Goal: Transaction & Acquisition: Purchase product/service

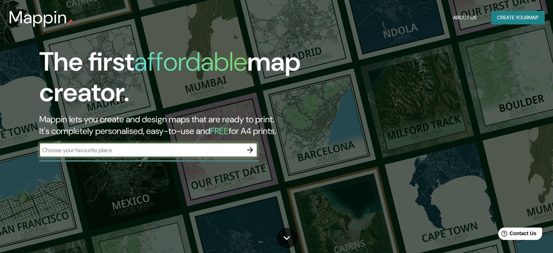
click at [144, 151] on input "text" at bounding box center [141, 150] width 204 height 8
type input "[GEOGRAPHIC_DATA]"
click at [253, 147] on icon "button" at bounding box center [250, 149] width 9 height 9
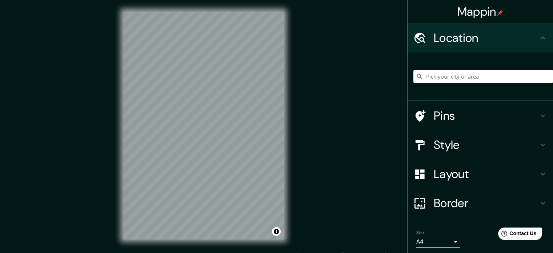
click at [452, 74] on input "Pick your city or area" at bounding box center [484, 76] width 140 height 13
paste input "[GEOGRAPHIC_DATA]"
type input "Noord, [GEOGRAPHIC_DATA], [GEOGRAPHIC_DATA], [GEOGRAPHIC_DATA]"
click at [545, 77] on icon "Clear" at bounding box center [547, 76] width 4 height 4
paste input "[GEOGRAPHIC_DATA]"
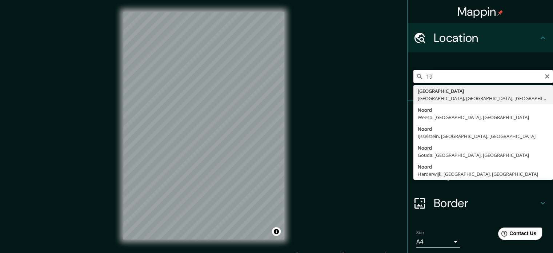
type input "1"
type input "Naucalpan [PERSON_NAME], [GEOGRAPHIC_DATA], [GEOGRAPHIC_DATA]"
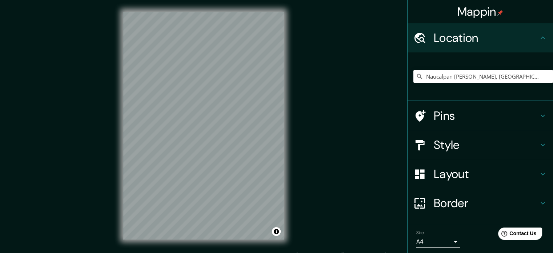
click at [460, 197] on h4 "Border" at bounding box center [486, 203] width 105 height 15
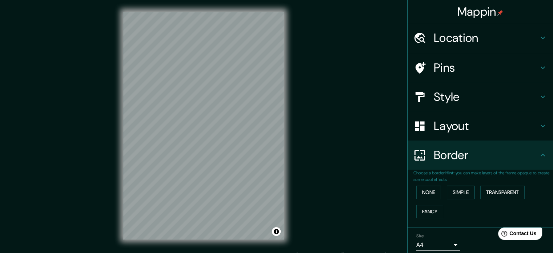
scroll to position [28, 0]
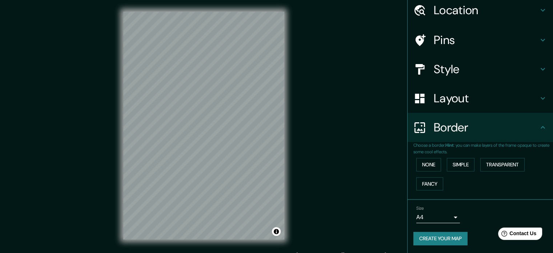
click at [446, 101] on h4 "Layout" at bounding box center [486, 98] width 105 height 15
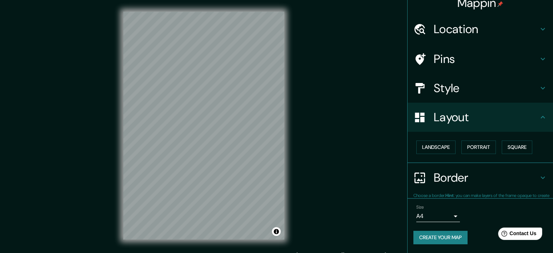
scroll to position [8, 0]
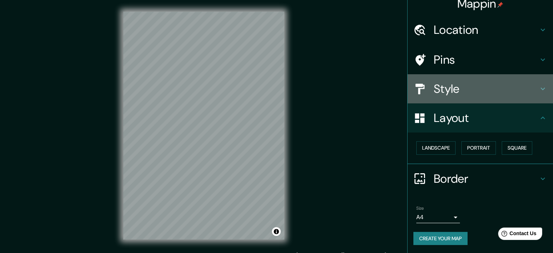
click at [436, 85] on h4 "Style" at bounding box center [486, 88] width 105 height 15
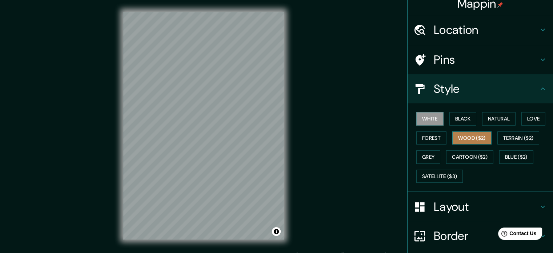
click at [460, 141] on button "Wood ($2)" at bounding box center [471, 137] width 39 height 13
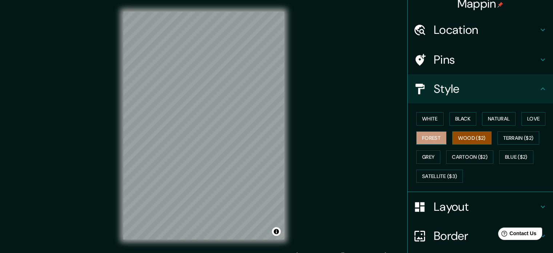
click at [423, 136] on button "Forest" at bounding box center [431, 137] width 30 height 13
click at [512, 142] on button "Terrain ($2)" at bounding box center [519, 137] width 42 height 13
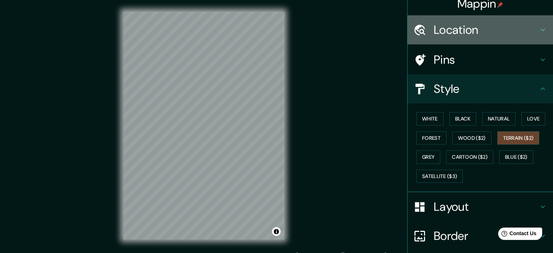
click at [462, 35] on h4 "Location" at bounding box center [486, 30] width 105 height 15
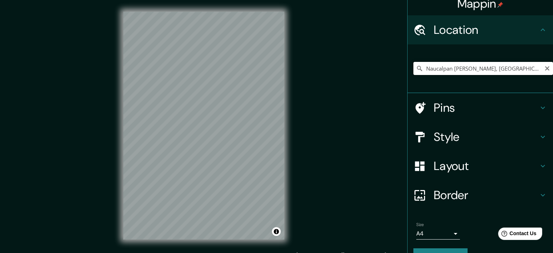
click at [473, 71] on input "Naucalpan [PERSON_NAME], [GEOGRAPHIC_DATA], [GEOGRAPHIC_DATA]" at bounding box center [484, 68] width 140 height 13
click at [544, 69] on icon "Clear" at bounding box center [547, 68] width 6 height 6
paste input "[STREET_ADDRESS][PERSON_NAME][PERSON_NAME]."
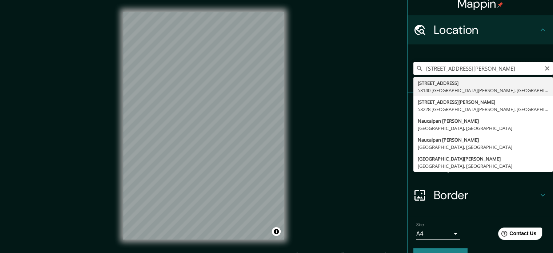
scroll to position [0, 0]
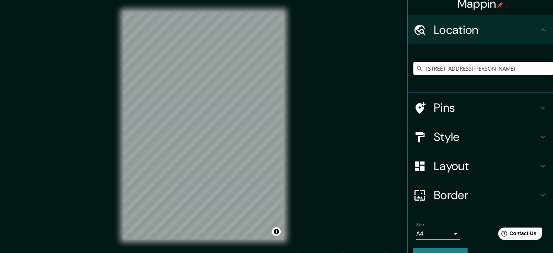
type input "[STREET_ADDRESS][PERSON_NAME]"
click at [452, 232] on body "Mappin Location [GEOGRAPHIC_DATA][PERSON_NAME], [GEOGRAPHIC_DATA], [GEOGRAPHIC_…" at bounding box center [276, 126] width 553 height 253
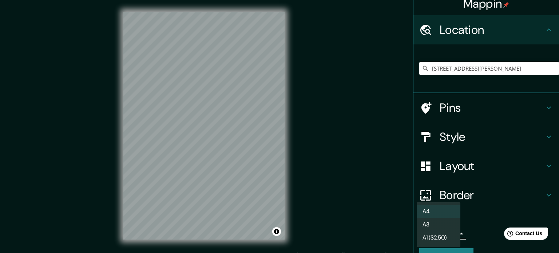
click at [448, 225] on li "A3" at bounding box center [438, 224] width 44 height 13
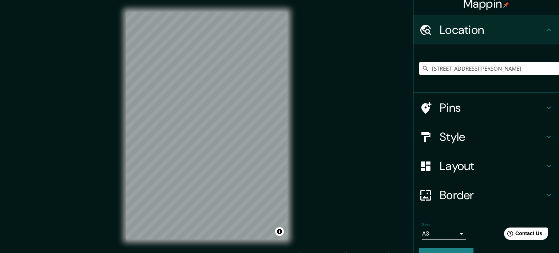
click at [447, 231] on body "Mappin Location [GEOGRAPHIC_DATA][PERSON_NAME], [GEOGRAPHIC_DATA], [GEOGRAPHIC_…" at bounding box center [279, 126] width 559 height 253
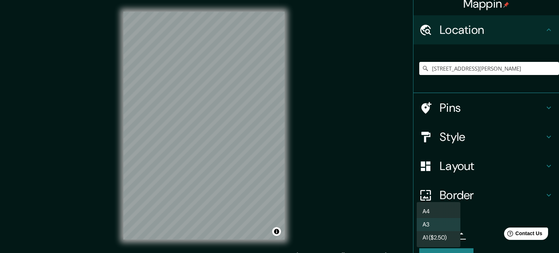
click at [441, 209] on li "A4" at bounding box center [438, 211] width 44 height 13
type input "single"
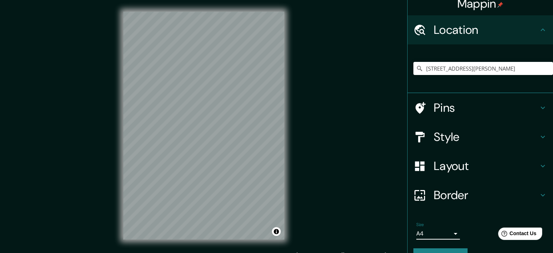
click at [459, 142] on h4 "Style" at bounding box center [486, 136] width 105 height 15
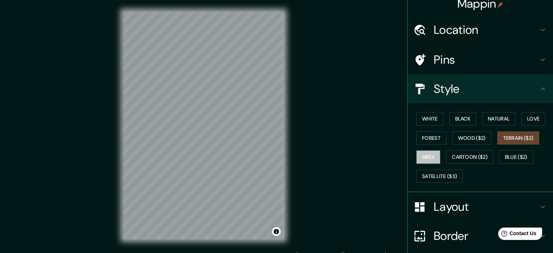
click at [421, 160] on button "Grey" at bounding box center [428, 156] width 24 height 13
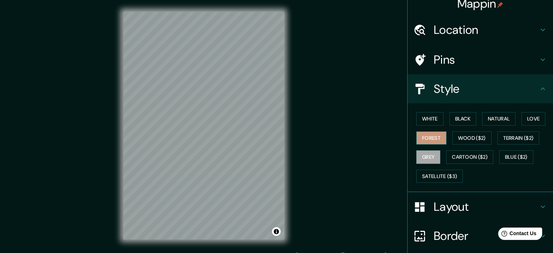
click at [424, 141] on button "Forest" at bounding box center [431, 137] width 30 height 13
click at [422, 117] on button "White" at bounding box center [429, 118] width 27 height 13
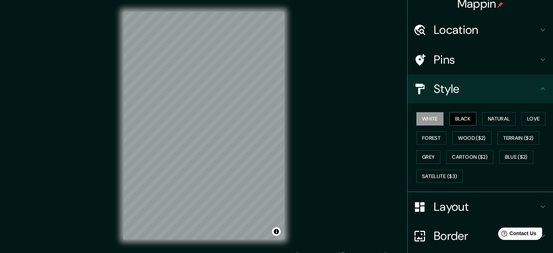
click at [458, 123] on button "Black" at bounding box center [463, 118] width 27 height 13
click at [493, 121] on button "Natural" at bounding box center [498, 118] width 33 height 13
click at [522, 116] on button "Love" at bounding box center [534, 118] width 24 height 13
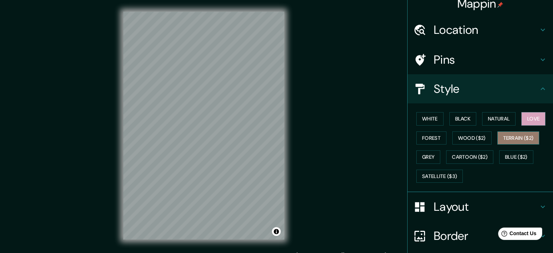
click at [516, 141] on button "Terrain ($2)" at bounding box center [519, 137] width 42 height 13
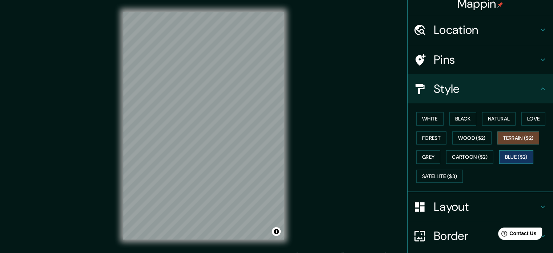
click at [509, 162] on button "Blue ($2)" at bounding box center [516, 156] width 34 height 13
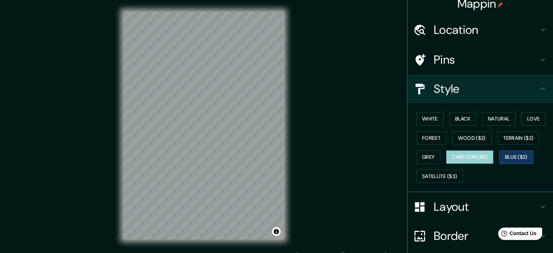
click at [485, 159] on button "Cartoon ($2)" at bounding box center [469, 156] width 47 height 13
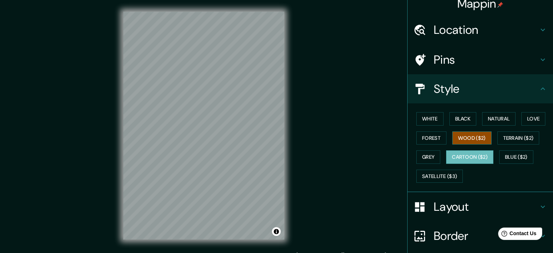
click at [474, 139] on button "Wood ($2)" at bounding box center [471, 137] width 39 height 13
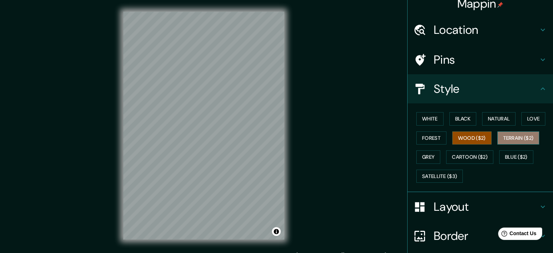
click at [512, 134] on button "Terrain ($2)" at bounding box center [519, 137] width 42 height 13
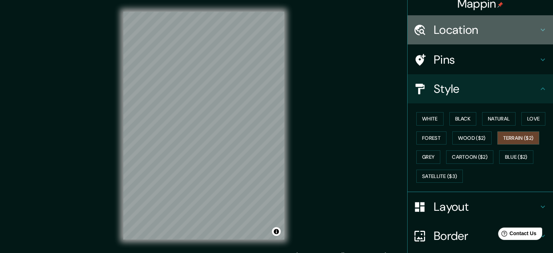
click at [461, 29] on h4 "Location" at bounding box center [486, 30] width 105 height 15
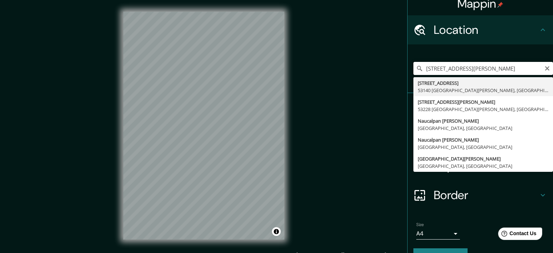
click at [526, 68] on input "[STREET_ADDRESS][PERSON_NAME]" at bounding box center [484, 68] width 140 height 13
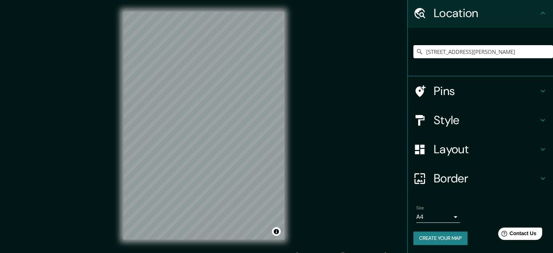
click at [445, 176] on h4 "Border" at bounding box center [486, 178] width 105 height 15
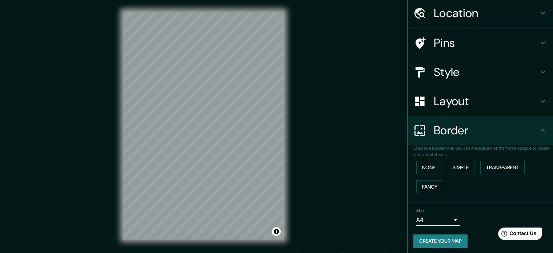
scroll to position [25, 0]
click at [431, 164] on button "None" at bounding box center [428, 167] width 25 height 13
click at [464, 163] on button "Simple" at bounding box center [461, 167] width 28 height 13
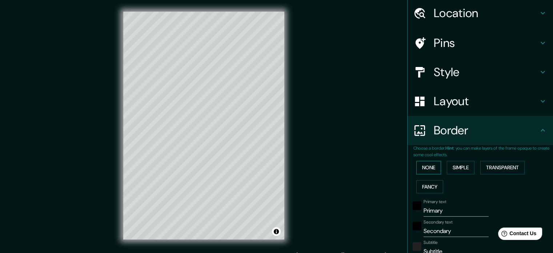
click at [423, 165] on button "None" at bounding box center [428, 167] width 25 height 13
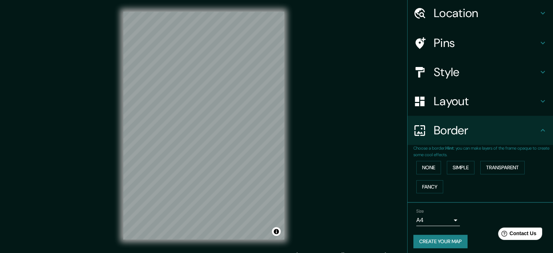
click at [448, 99] on h4 "Layout" at bounding box center [486, 101] width 105 height 15
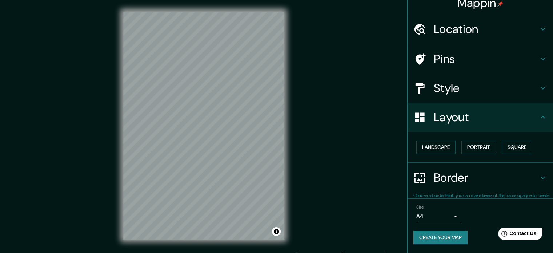
scroll to position [8, 0]
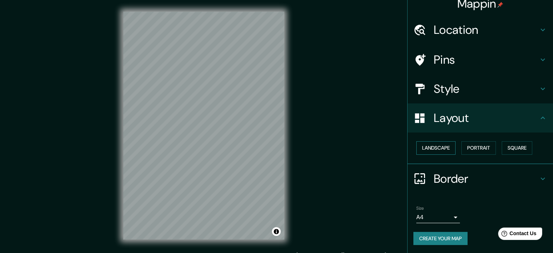
click at [428, 148] on button "Landscape" at bounding box center [435, 147] width 39 height 13
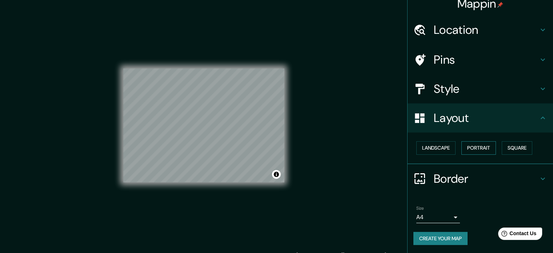
click at [480, 148] on button "Portrait" at bounding box center [479, 147] width 35 height 13
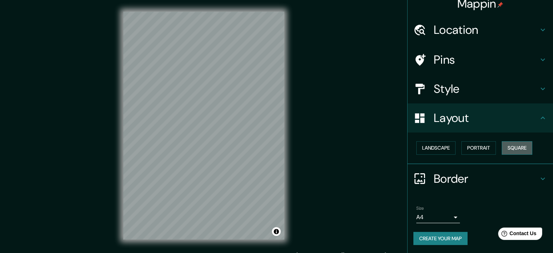
click at [529, 149] on button "Square" at bounding box center [517, 147] width 31 height 13
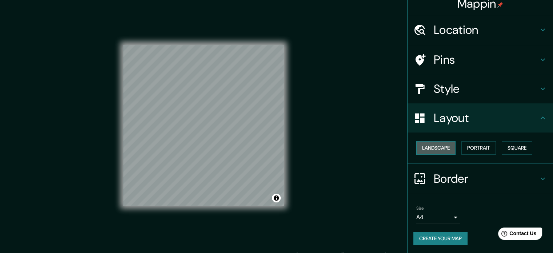
click at [436, 147] on button "Landscape" at bounding box center [435, 147] width 39 height 13
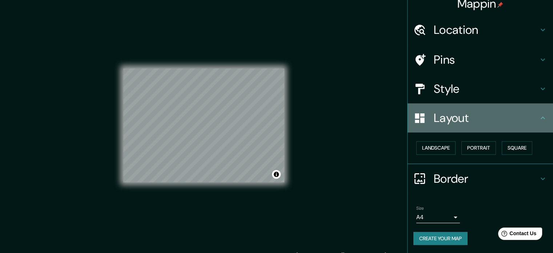
click at [449, 122] on h4 "Layout" at bounding box center [486, 118] width 105 height 15
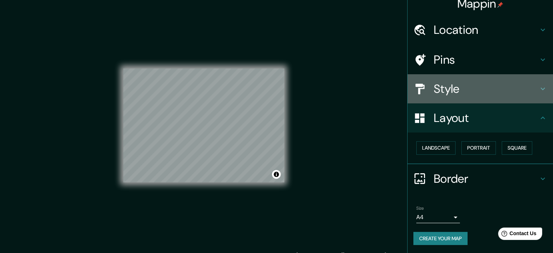
click at [457, 85] on h4 "Style" at bounding box center [486, 88] width 105 height 15
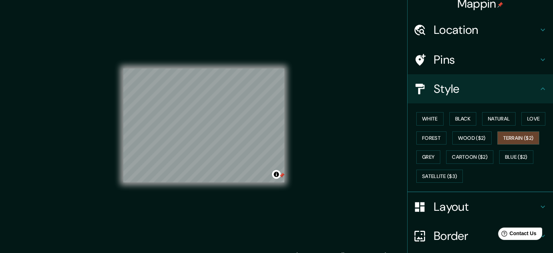
click at [345, 180] on div "Mappin Location [GEOGRAPHIC_DATA][PERSON_NAME], [GEOGRAPHIC_DATA], [GEOGRAPHIC_…" at bounding box center [276, 131] width 553 height 263
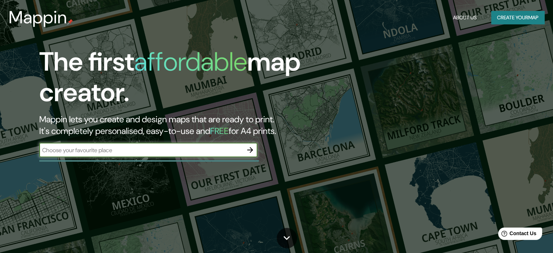
click at [160, 151] on input "text" at bounding box center [141, 150] width 204 height 8
type input "[STREET_ADDRESS][PERSON_NAME][PERSON_NAME]."
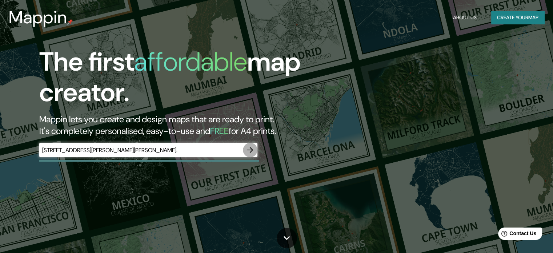
click at [250, 148] on icon "button" at bounding box center [250, 149] width 9 height 9
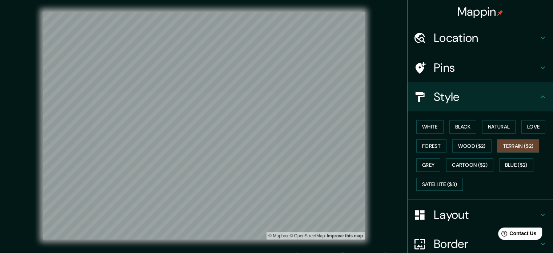
click at [470, 40] on h4 "Location" at bounding box center [486, 38] width 105 height 15
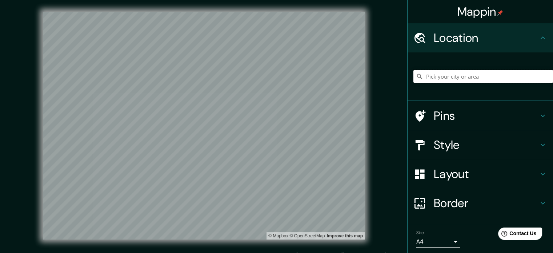
click at [463, 77] on input "Pick your city or area" at bounding box center [484, 76] width 140 height 13
paste input "[STREET_ADDRESS][PERSON_NAME][PERSON_NAME]."
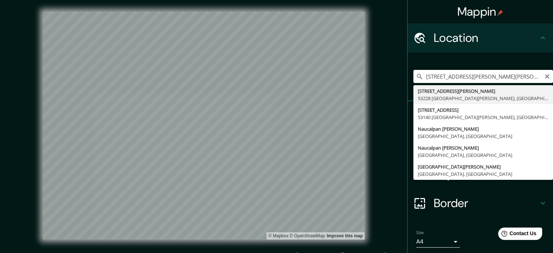
type input "[STREET_ADDRESS][PERSON_NAME][PERSON_NAME]"
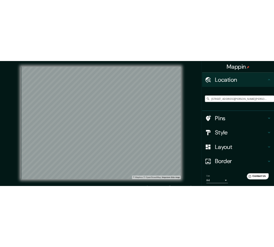
scroll to position [0, 0]
